Goal: Navigation & Orientation: Find specific page/section

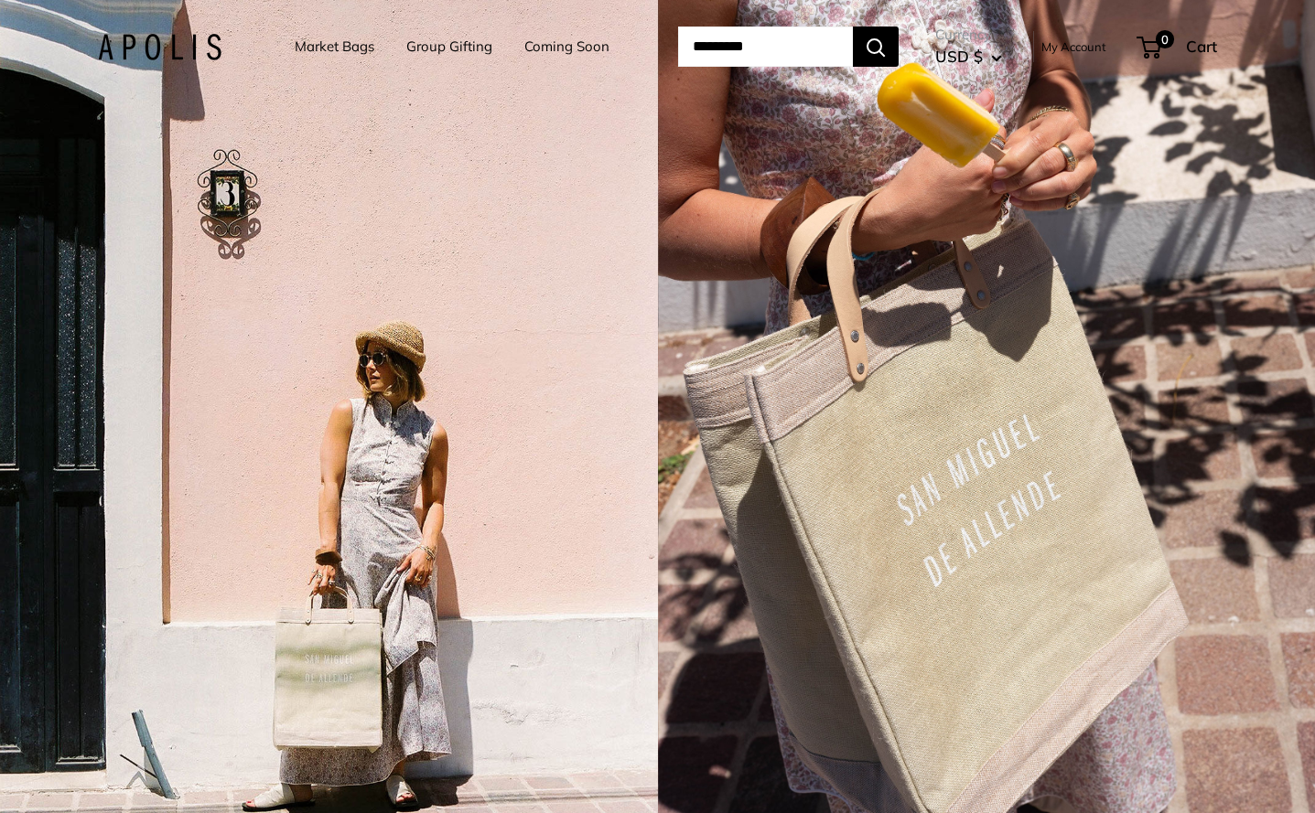
click at [316, 42] on link "Market Bags" at bounding box center [335, 47] width 80 height 26
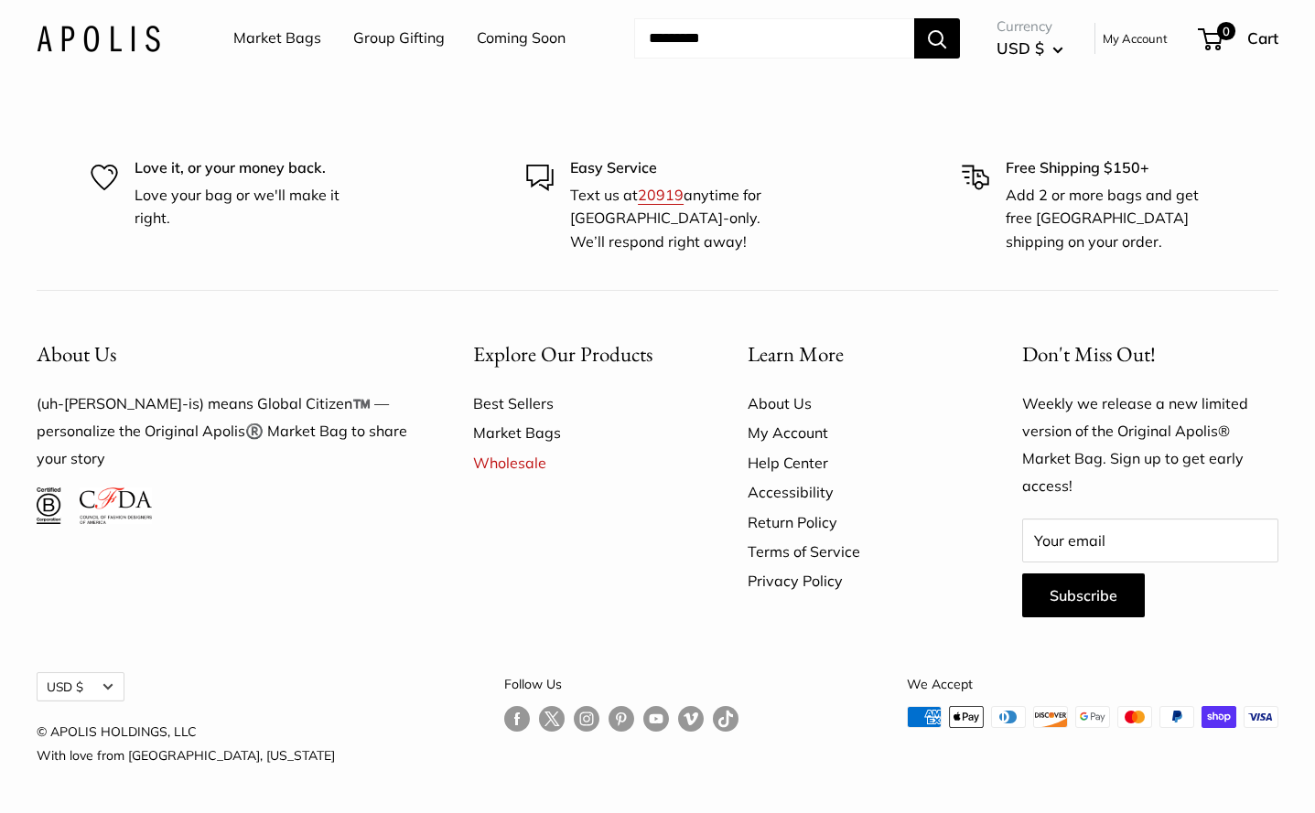
scroll to position [5135, 0]
click at [494, 435] on link "Market Bags" at bounding box center [578, 432] width 210 height 29
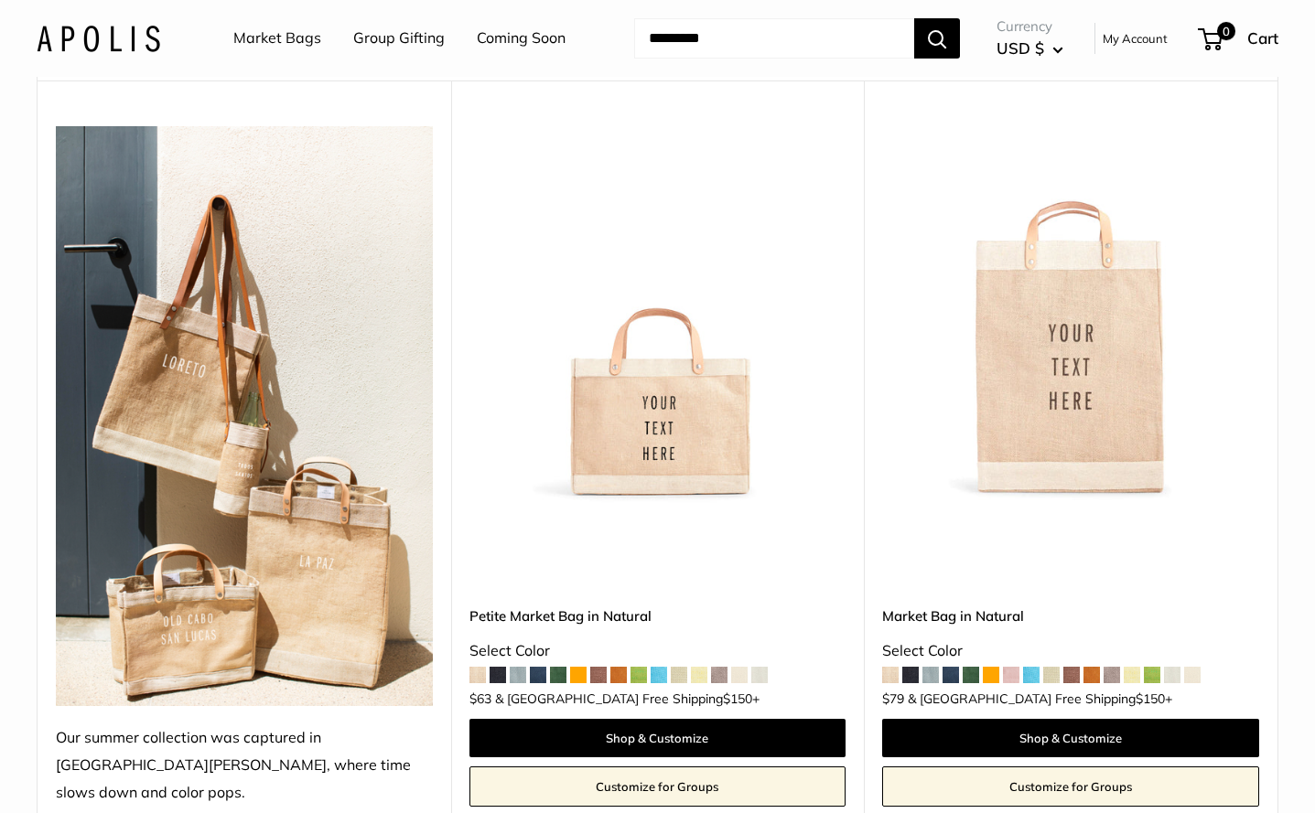
scroll to position [198, 0]
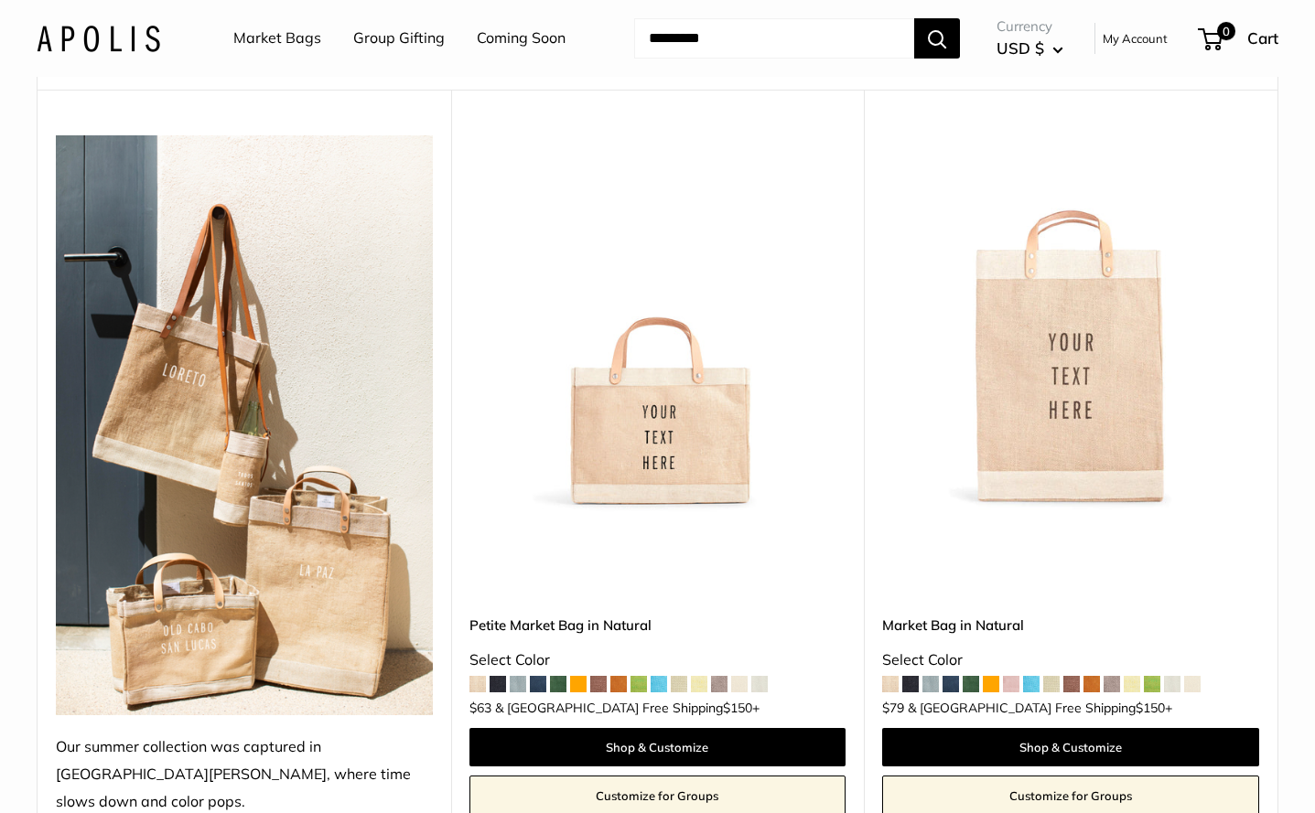
click at [196, 287] on img at bounding box center [244, 425] width 377 height 580
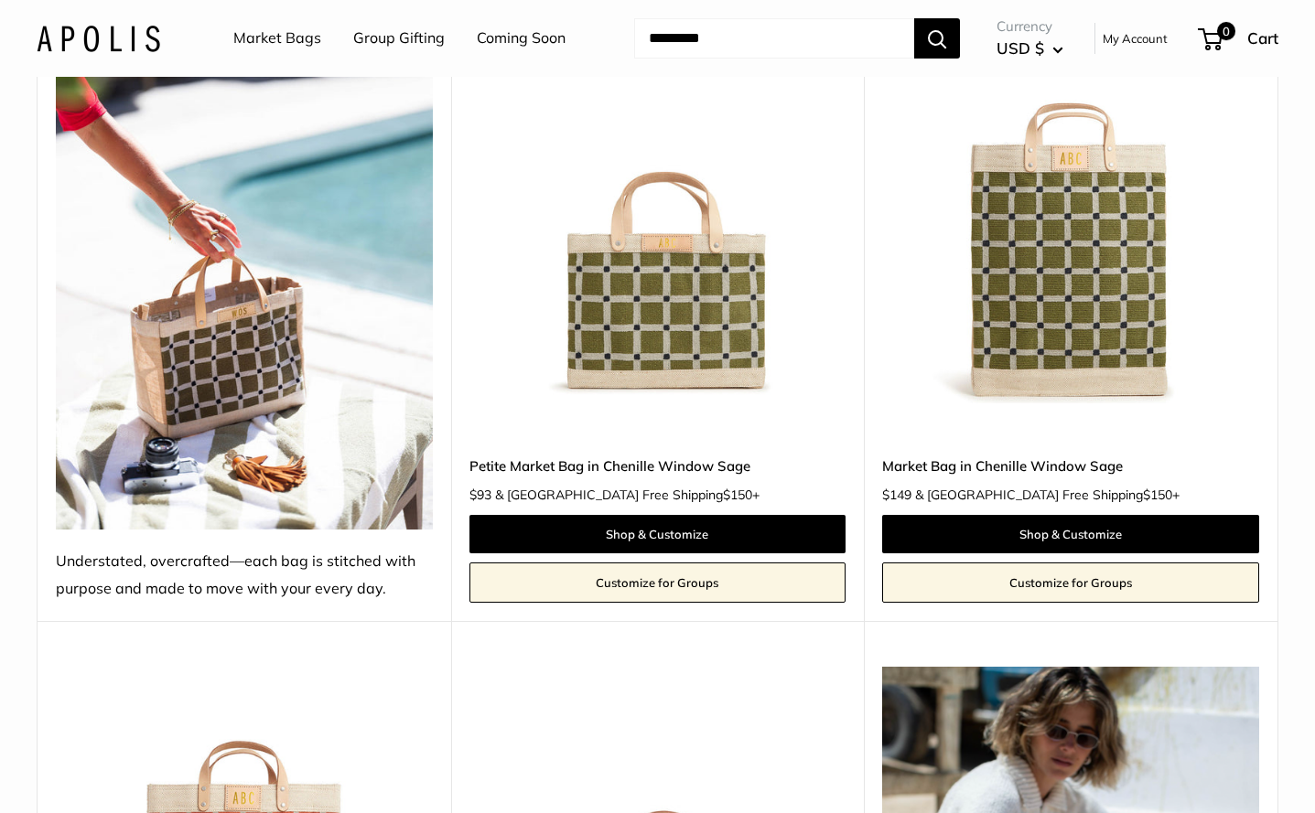
scroll to position [2385, 0]
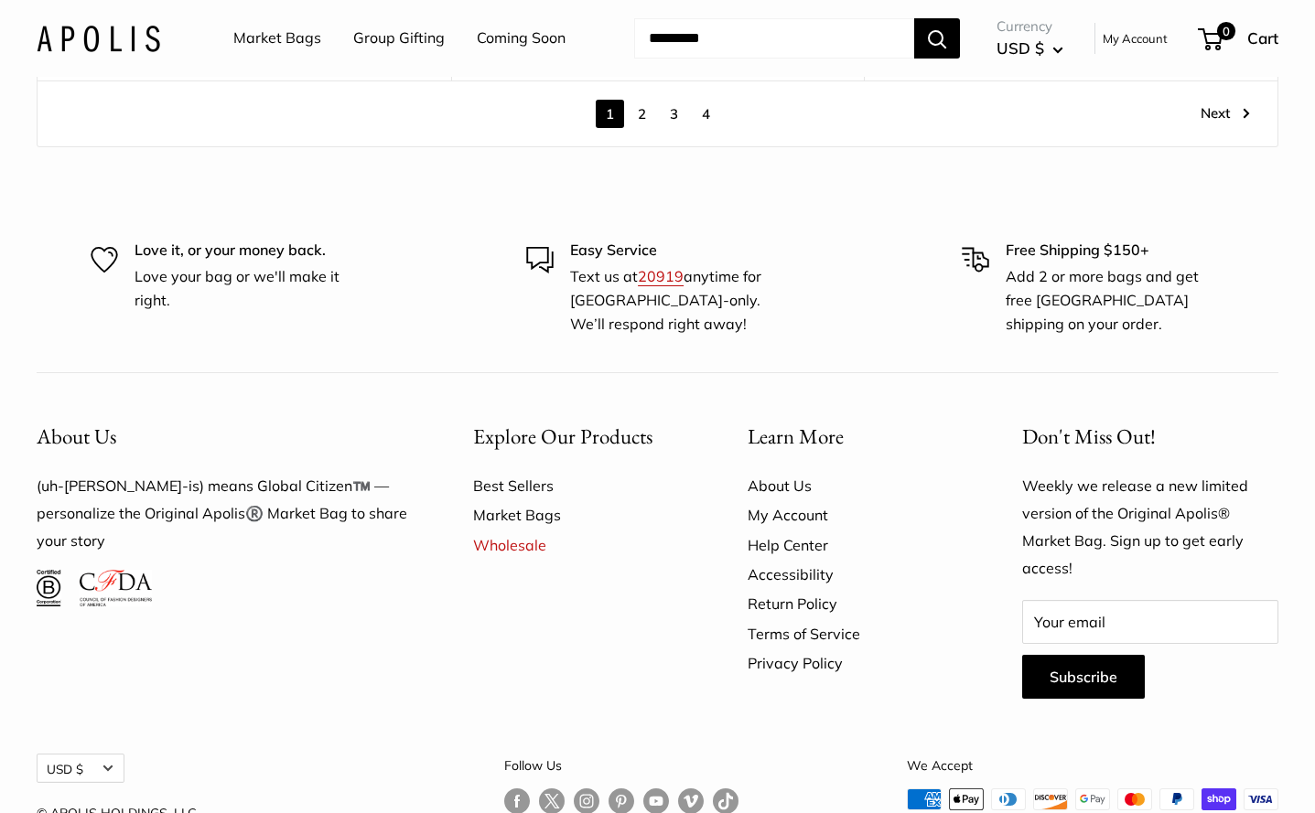
scroll to position [10608, 1]
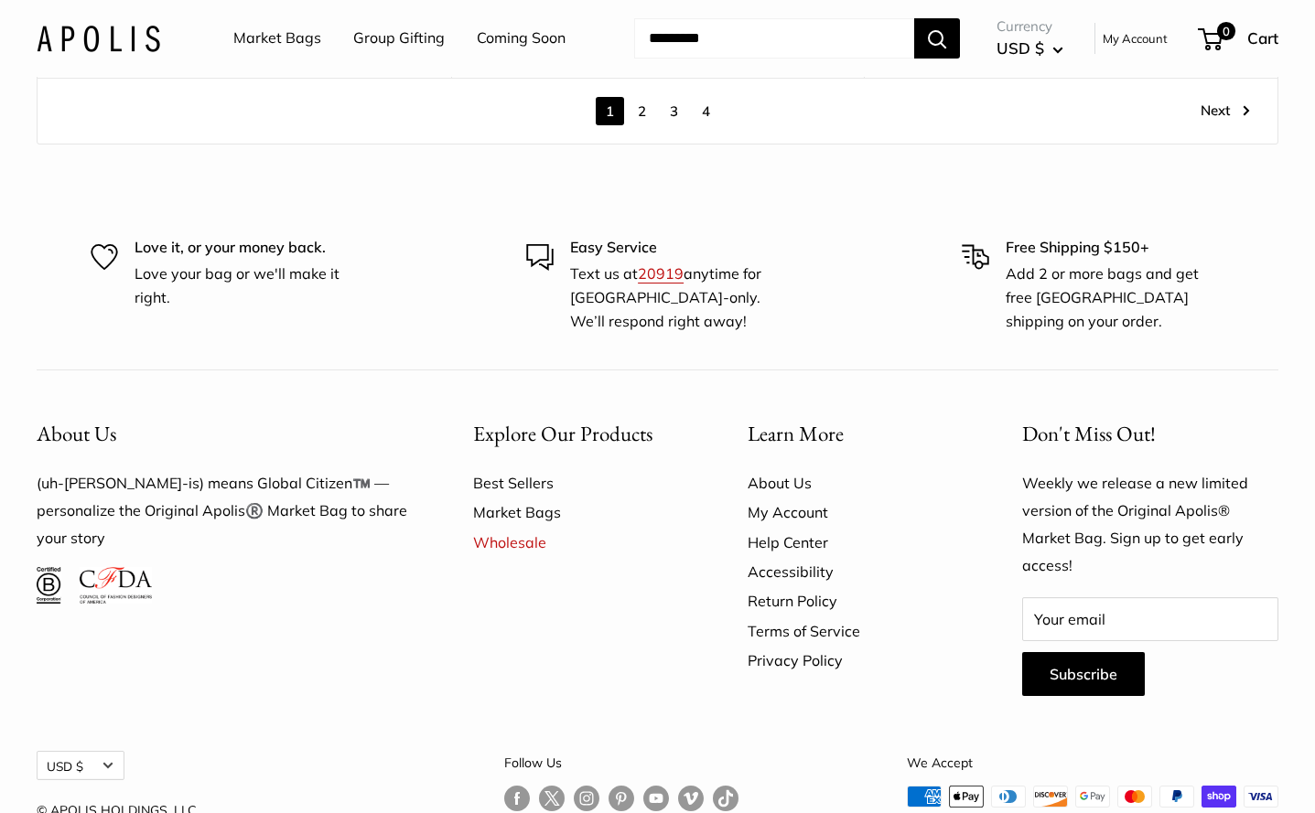
click at [779, 468] on link "About Us" at bounding box center [852, 482] width 210 height 29
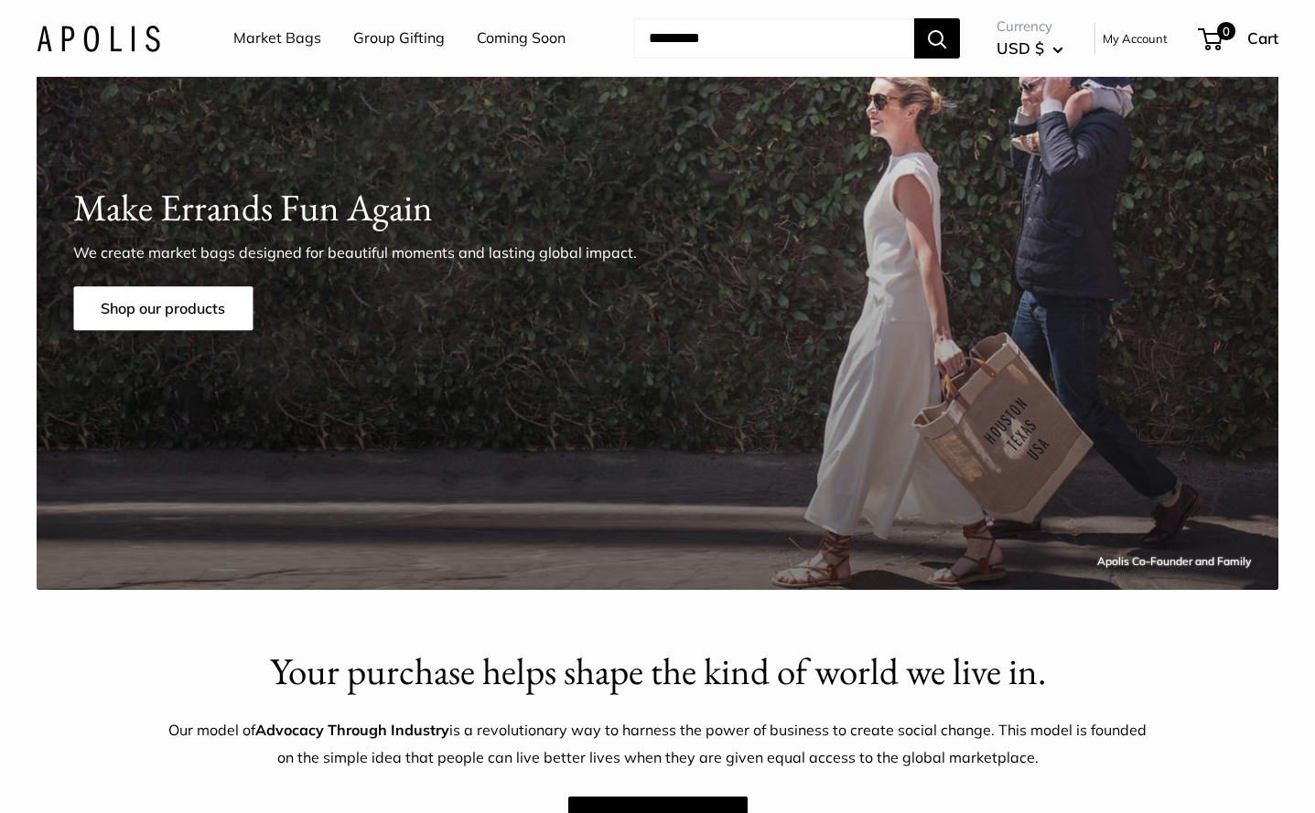
scroll to position [102, 0]
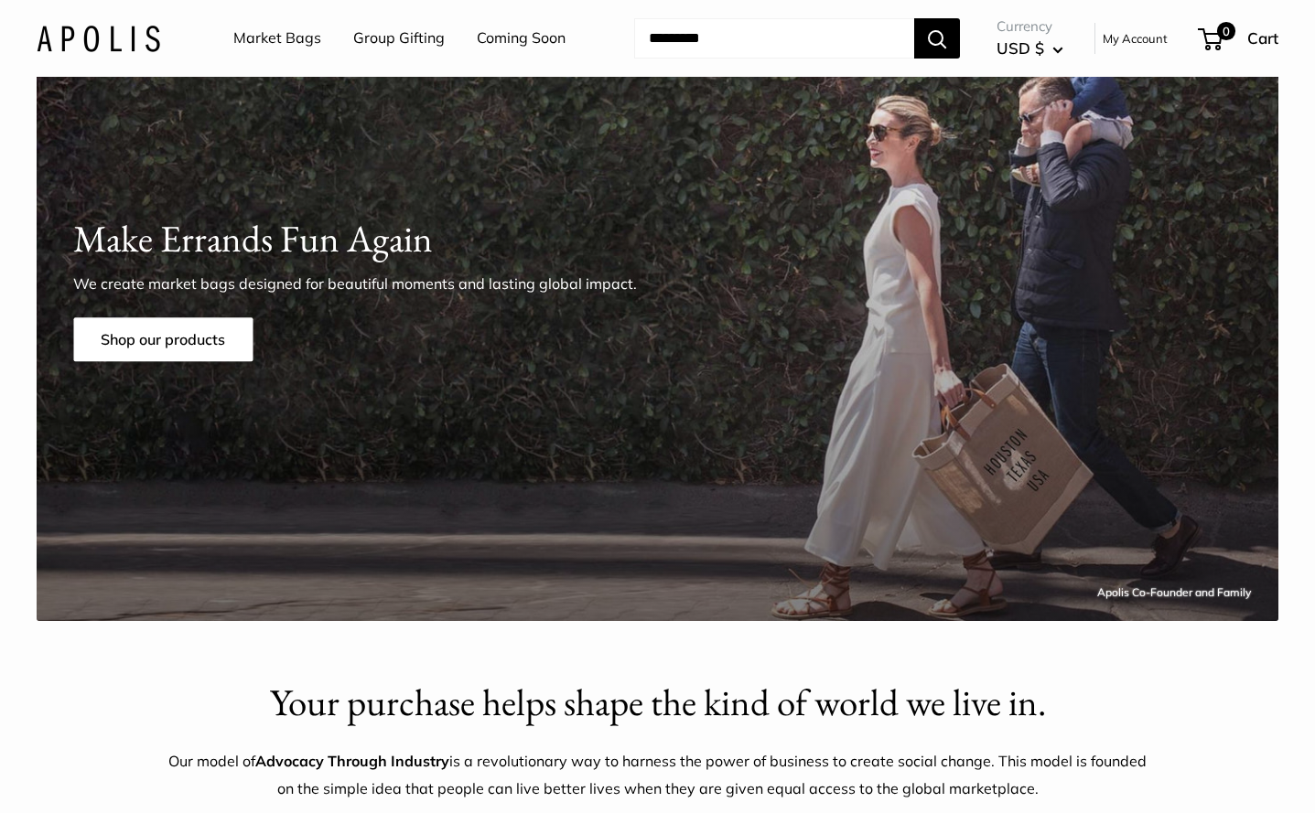
click at [285, 40] on link "Market Bags" at bounding box center [277, 38] width 88 height 27
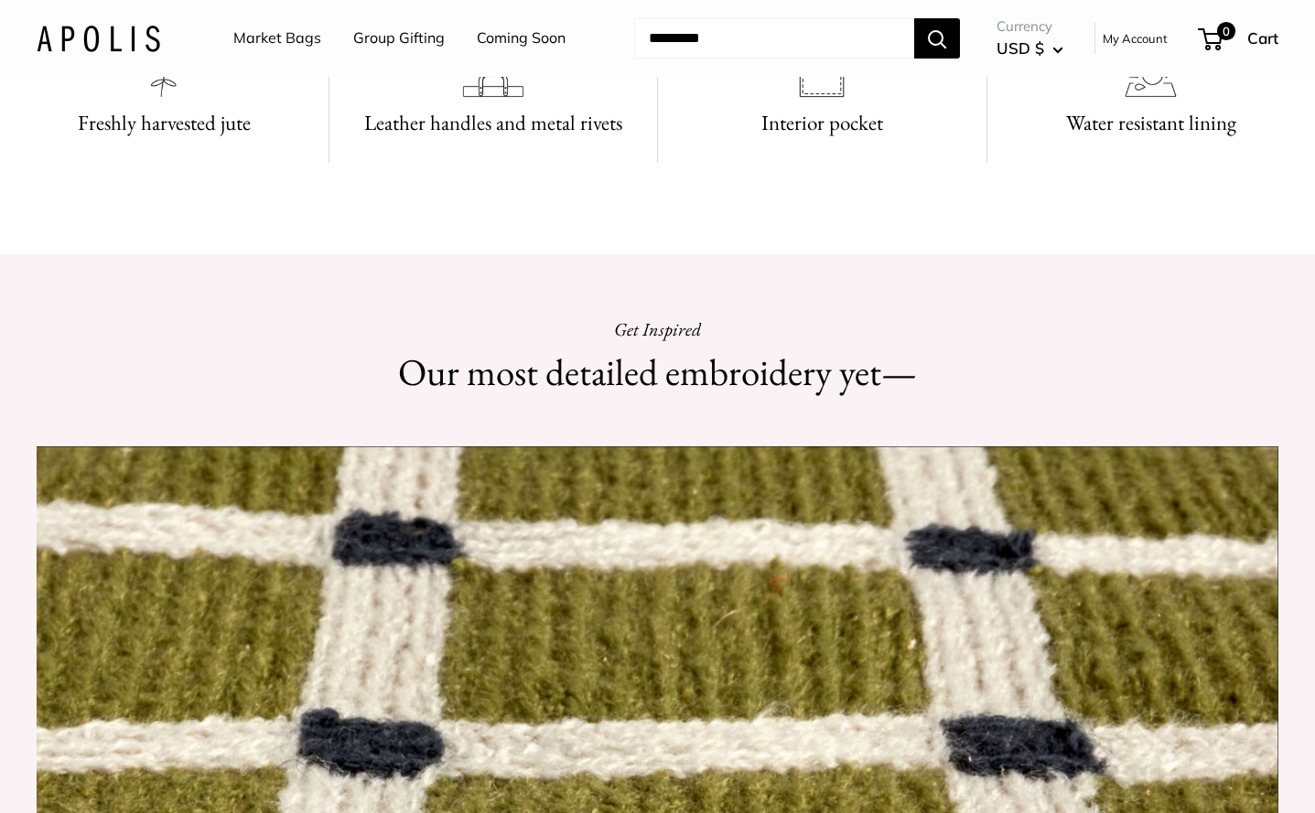
scroll to position [1239, 0]
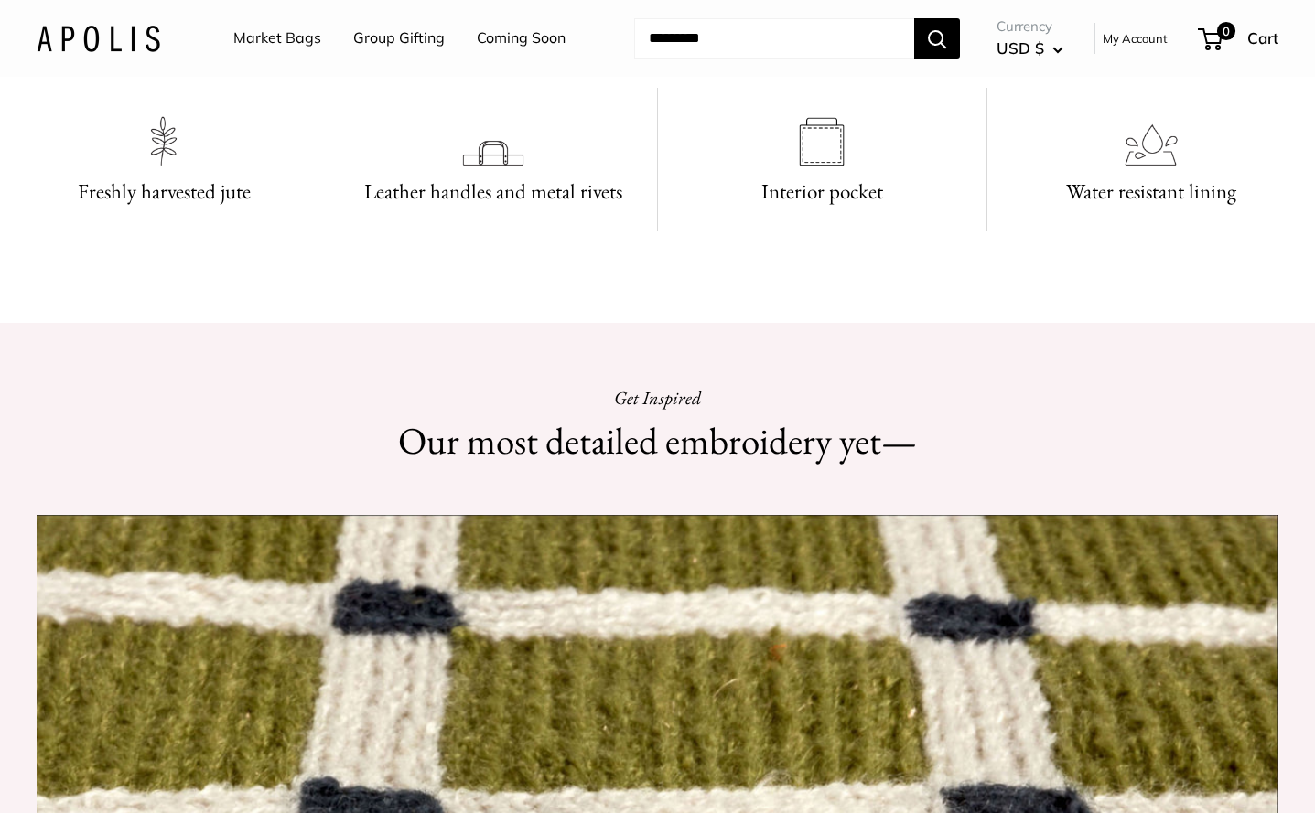
click at [140, 38] on img at bounding box center [99, 38] width 124 height 27
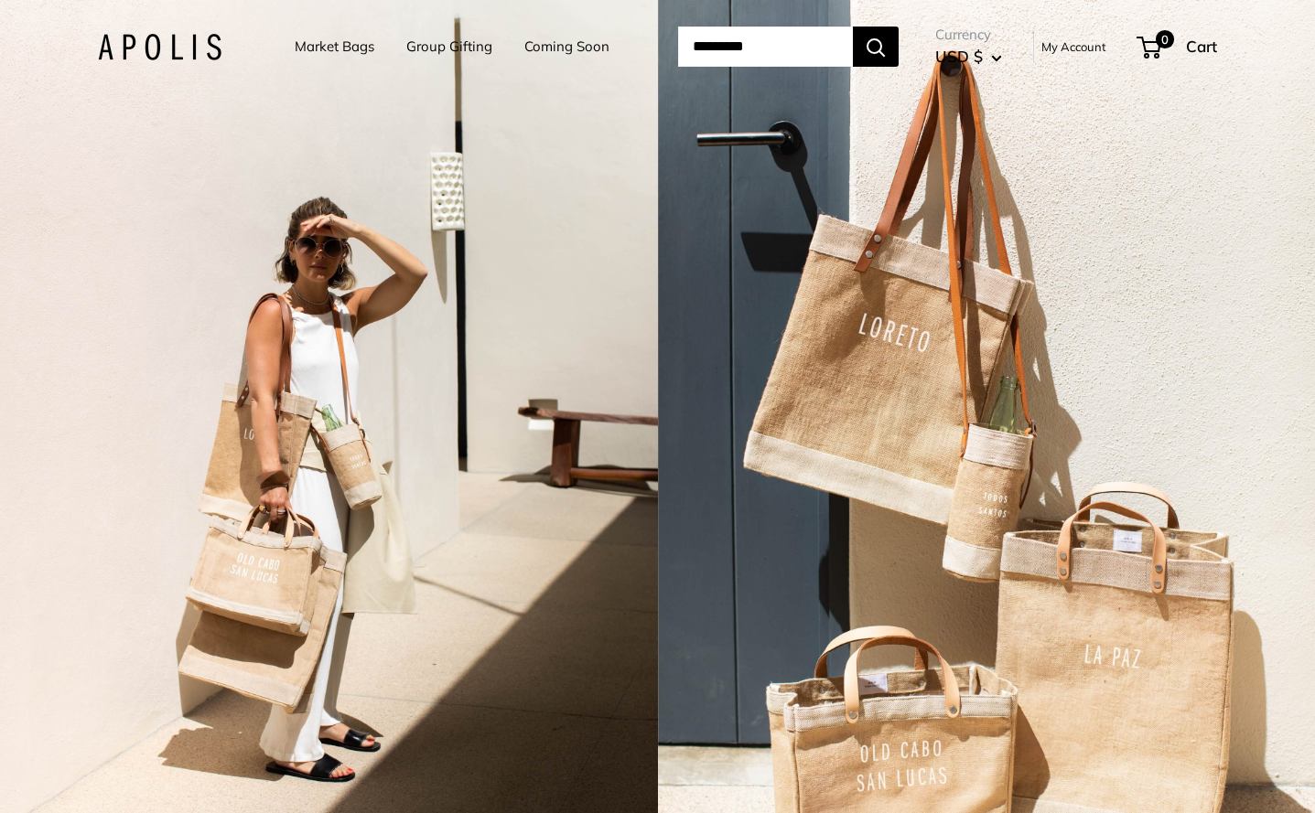
click at [727, 42] on input "Search..." at bounding box center [765, 47] width 175 height 40
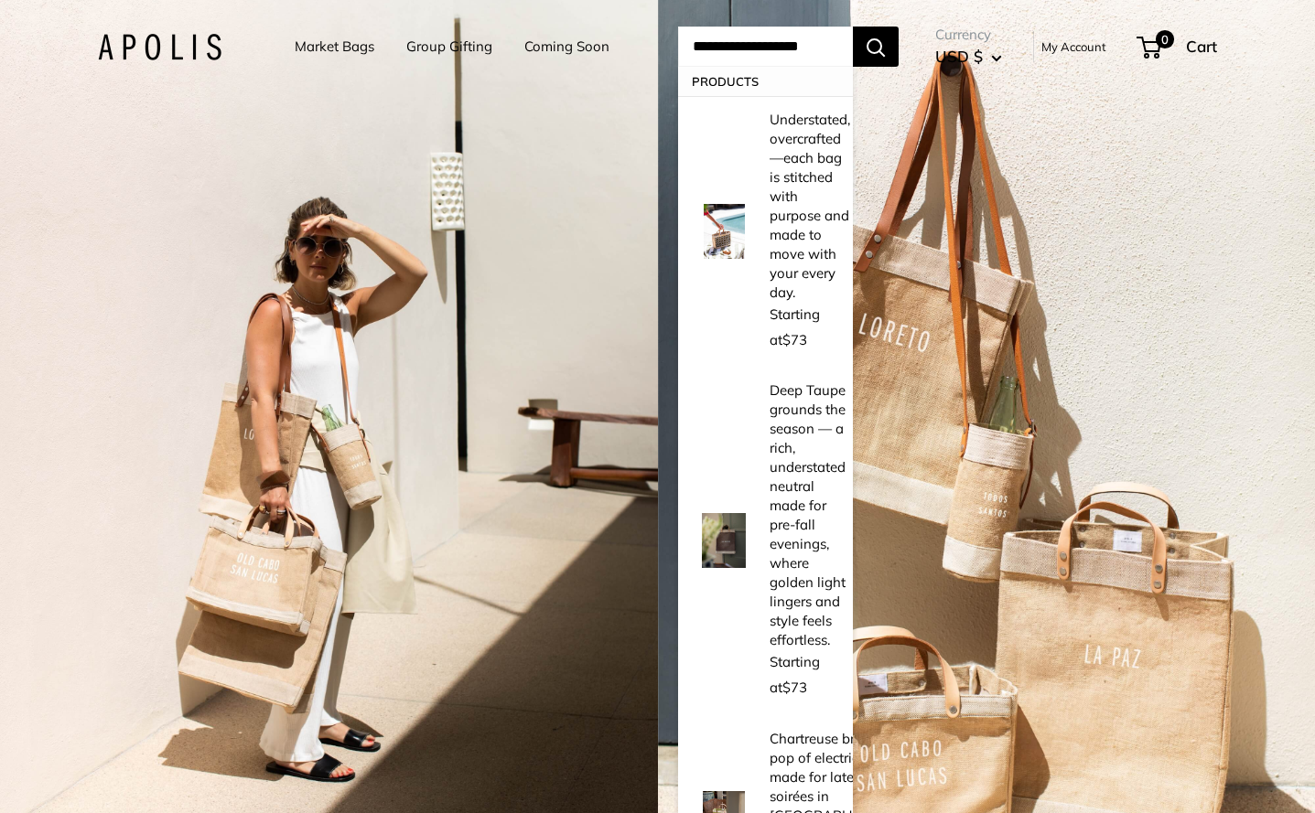
type input "**********"
click at [509, 91] on div "2 / 5" at bounding box center [329, 406] width 658 height 813
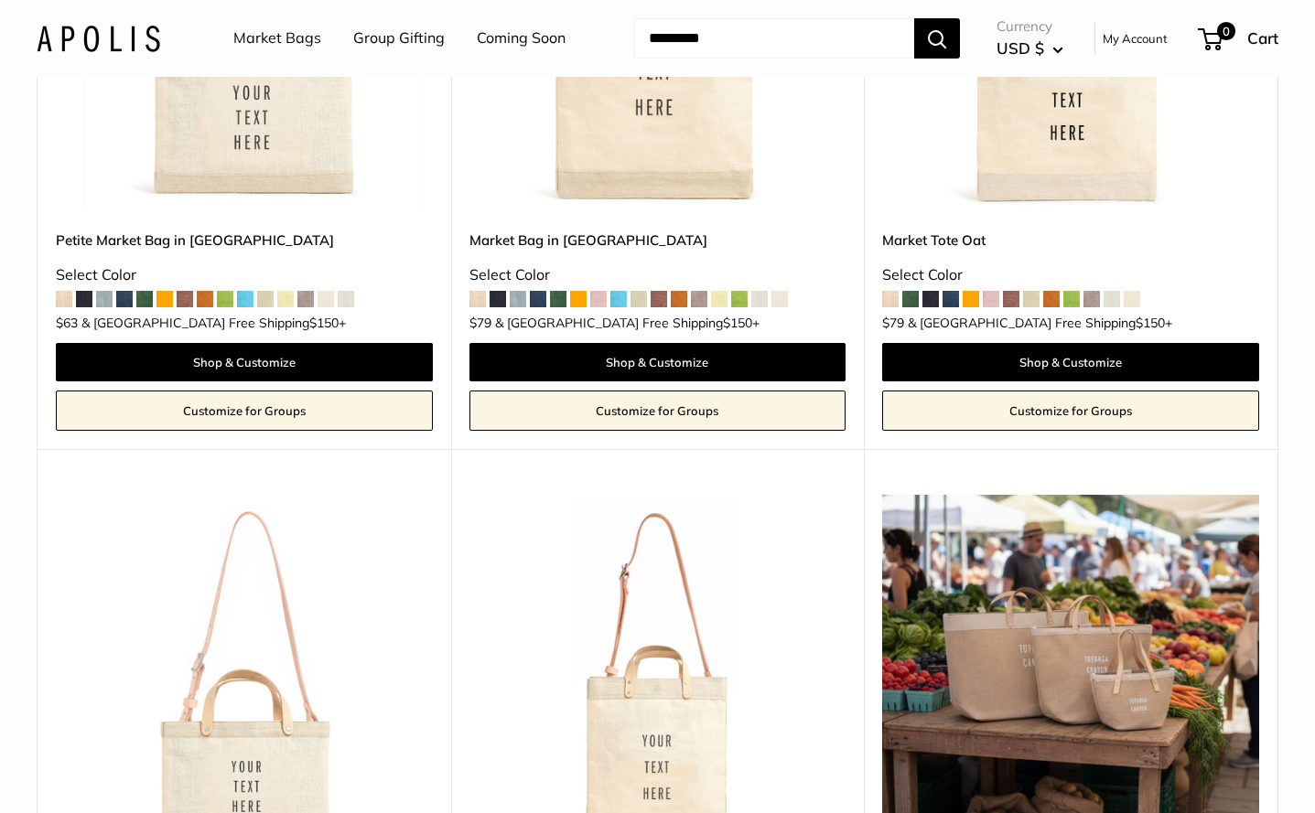
scroll to position [1890, 0]
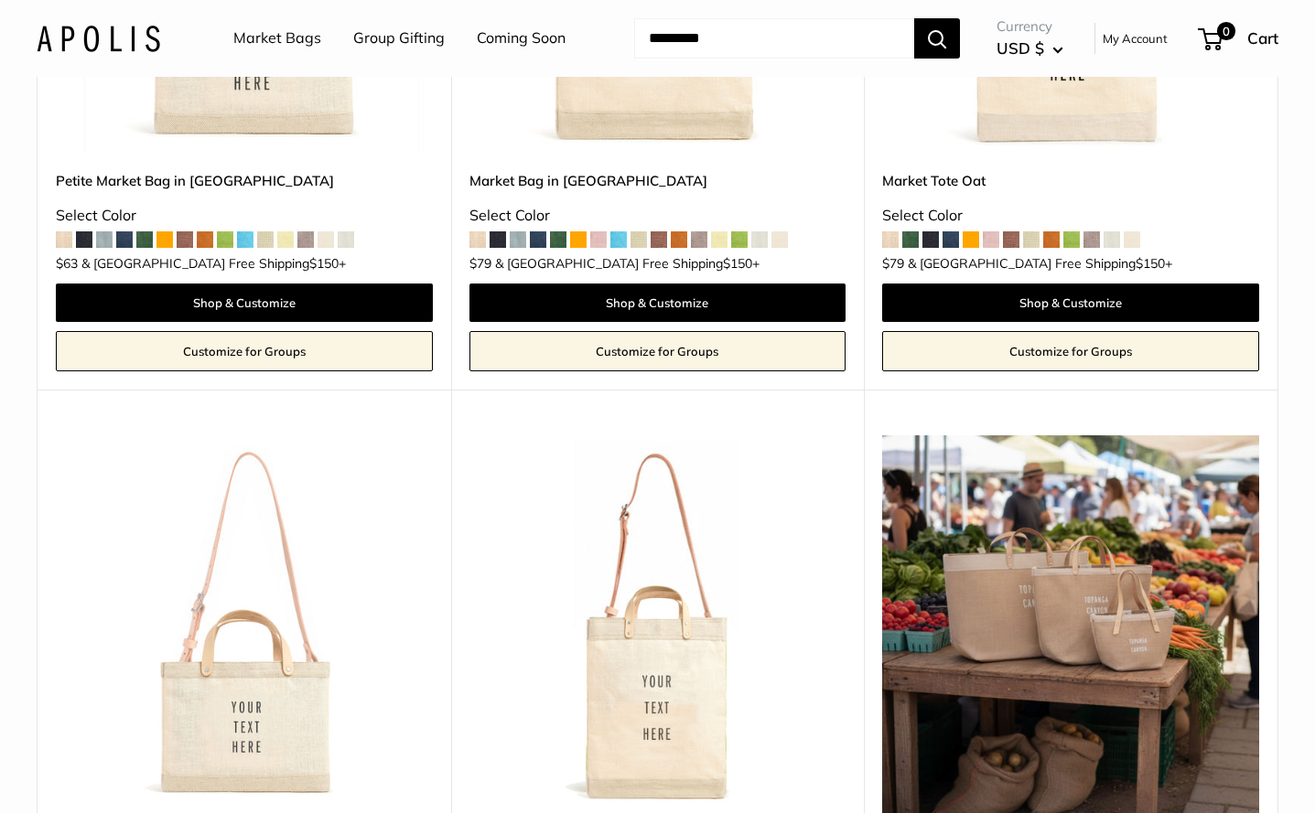
drag, startPoint x: 1025, startPoint y: 529, endPoint x: 1541, endPoint y: 900, distance: 635.8
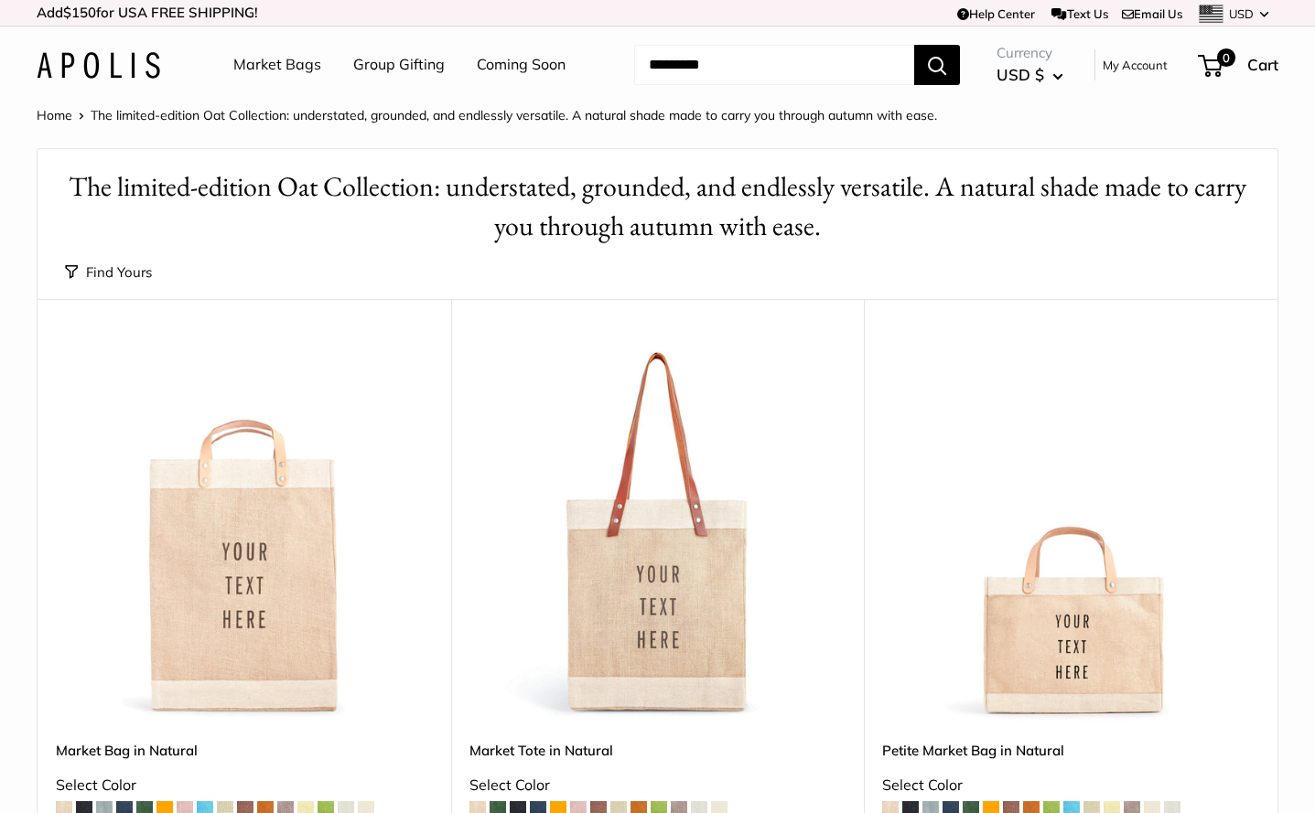
scroll to position [0, 0]
